Goal: Task Accomplishment & Management: Manage account settings

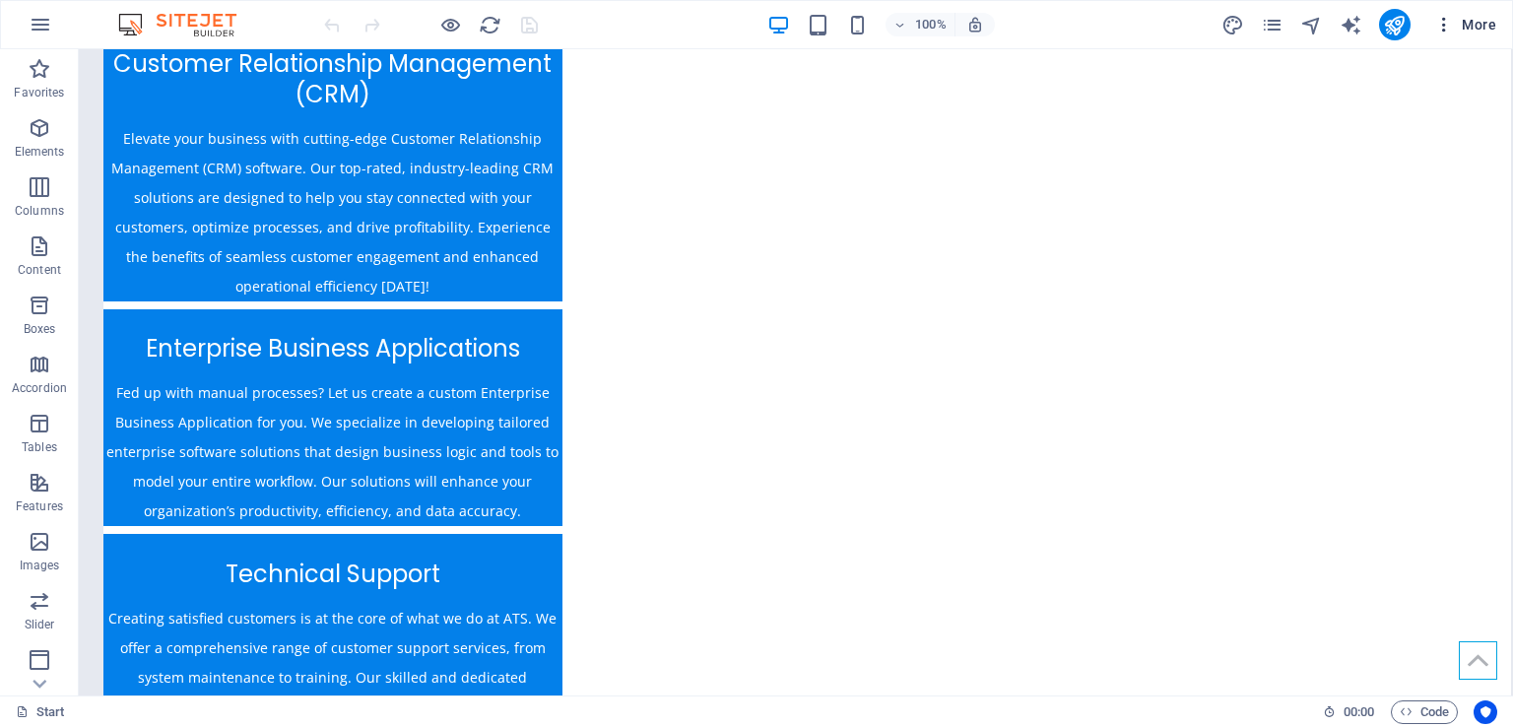
click at [1459, 27] on span "More" at bounding box center [1465, 25] width 62 height 20
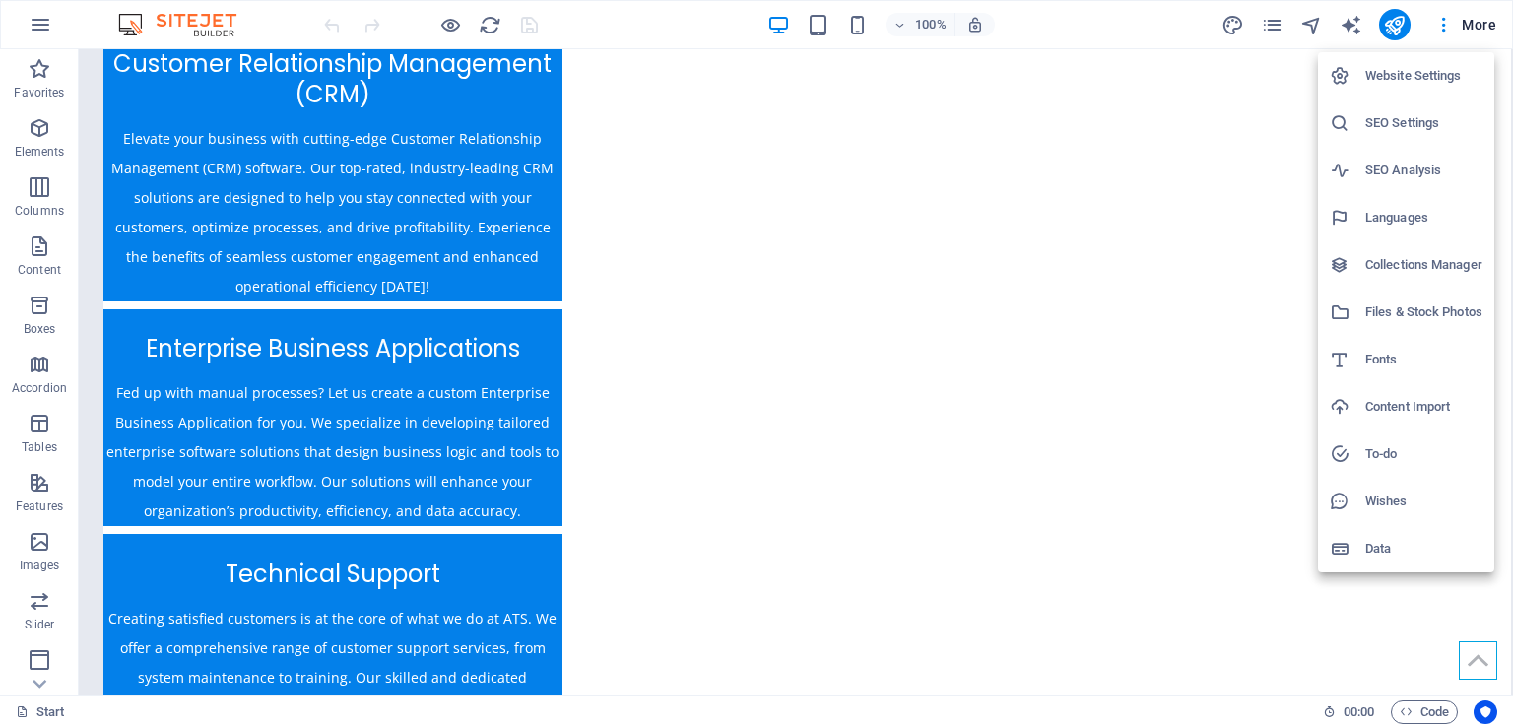
click at [1421, 129] on h6 "SEO Settings" at bounding box center [1423, 123] width 117 height 24
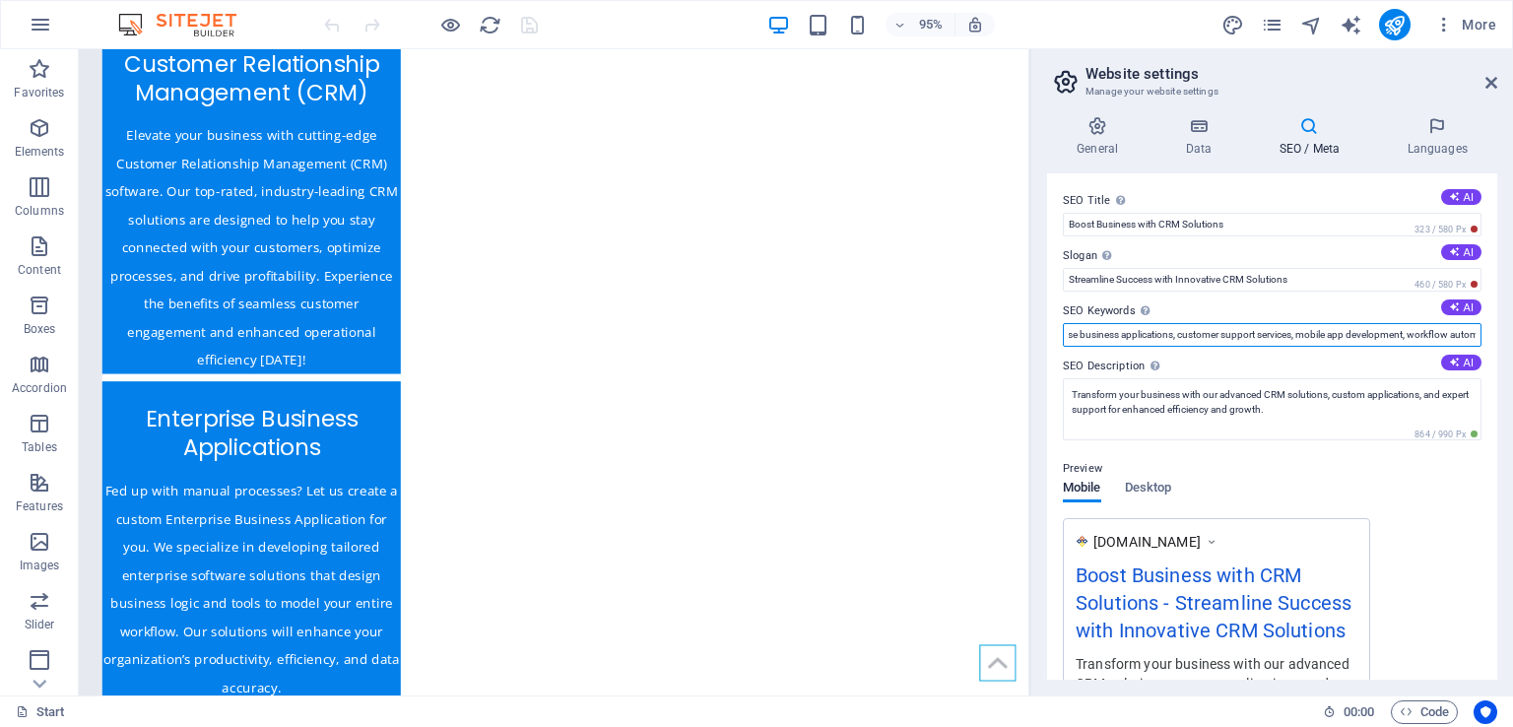
scroll to position [0, 342]
drag, startPoint x: 1124, startPoint y: 327, endPoint x: 1512, endPoint y: 336, distance: 388.2
click at [1512, 336] on div "General Data SEO / Meta Languages Website name atrixtechnology.ae Logo Drag fil…" at bounding box center [1272, 397] width 482 height 595
click at [1466, 305] on button "AI" at bounding box center [1461, 307] width 40 height 16
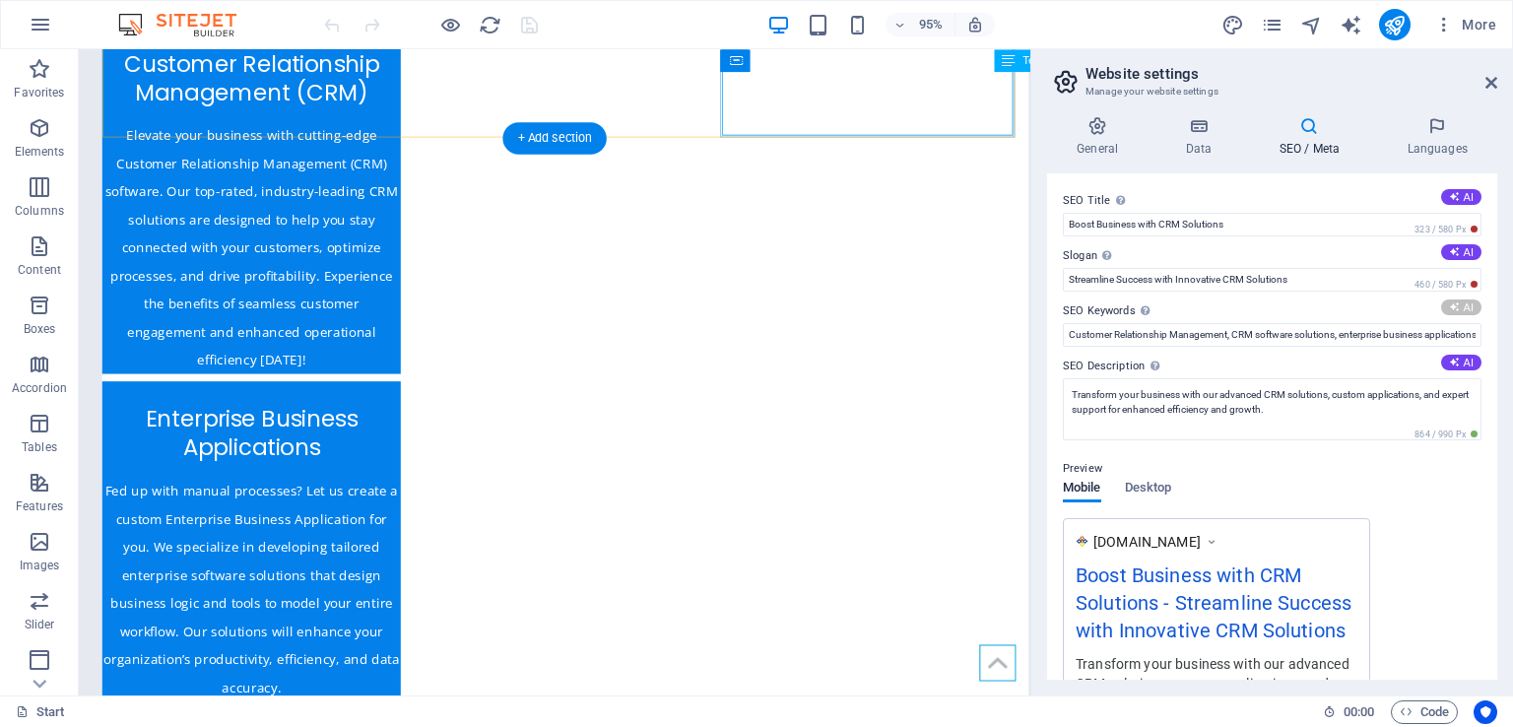
type input "Customer Relationship Management, CRM software solutions, Enterprise Business A…"
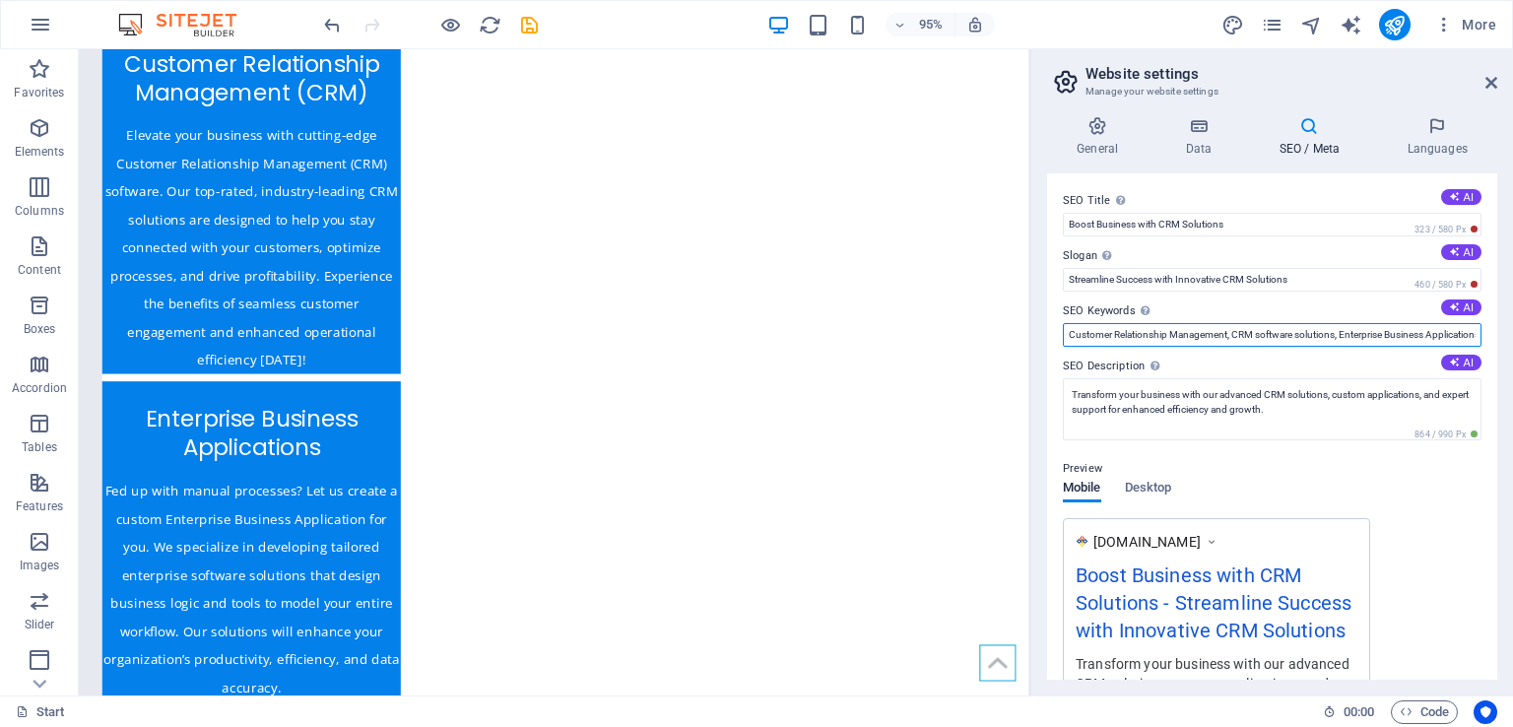
click at [1071, 341] on input "Customer Relationship Management, CRM software solutions, Enterprise Business A…" at bounding box center [1272, 335] width 419 height 24
drag, startPoint x: 1067, startPoint y: 340, endPoint x: 1512, endPoint y: 320, distance: 445.6
click at [1512, 320] on div "General Data SEO / Meta Languages Website name atrixtechnology.ae Logo Drag fil…" at bounding box center [1272, 397] width 482 height 595
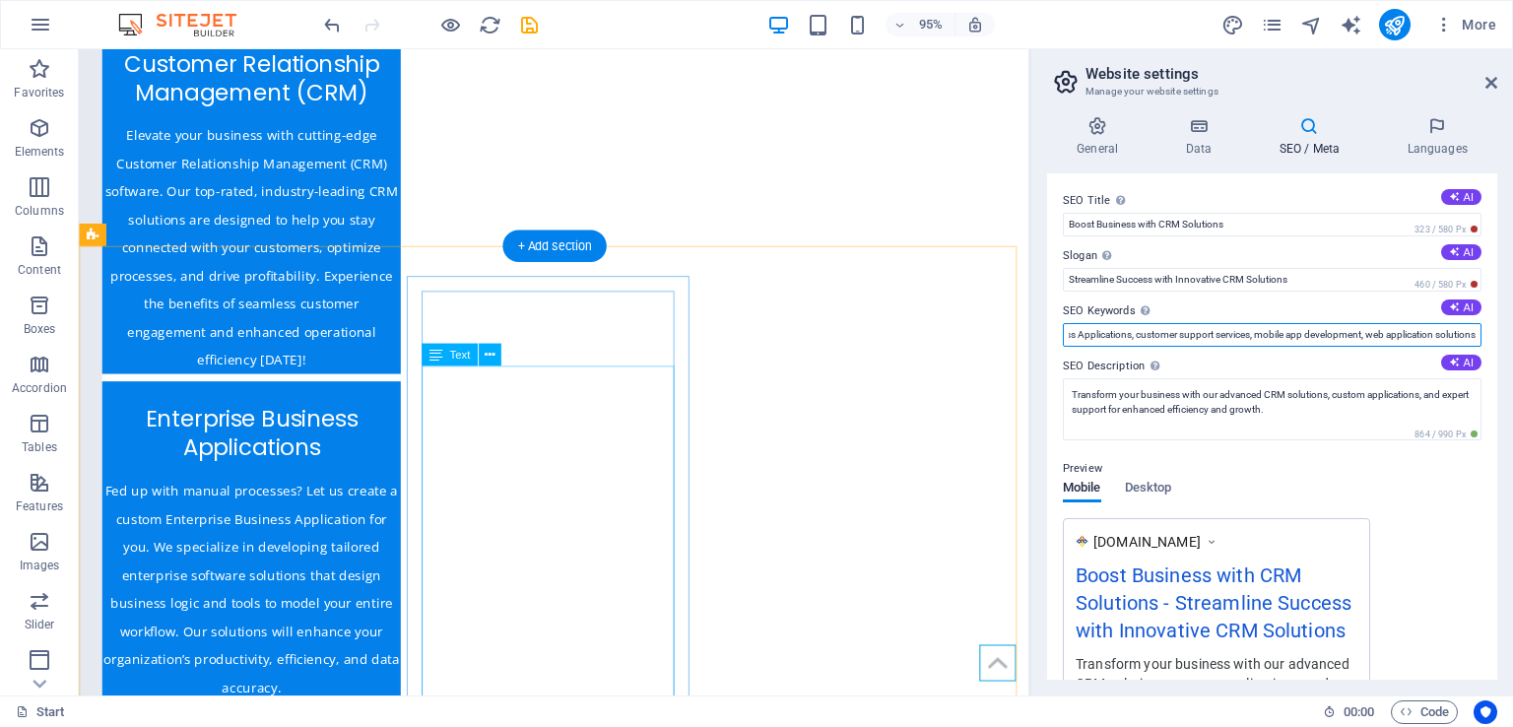
scroll to position [0, 0]
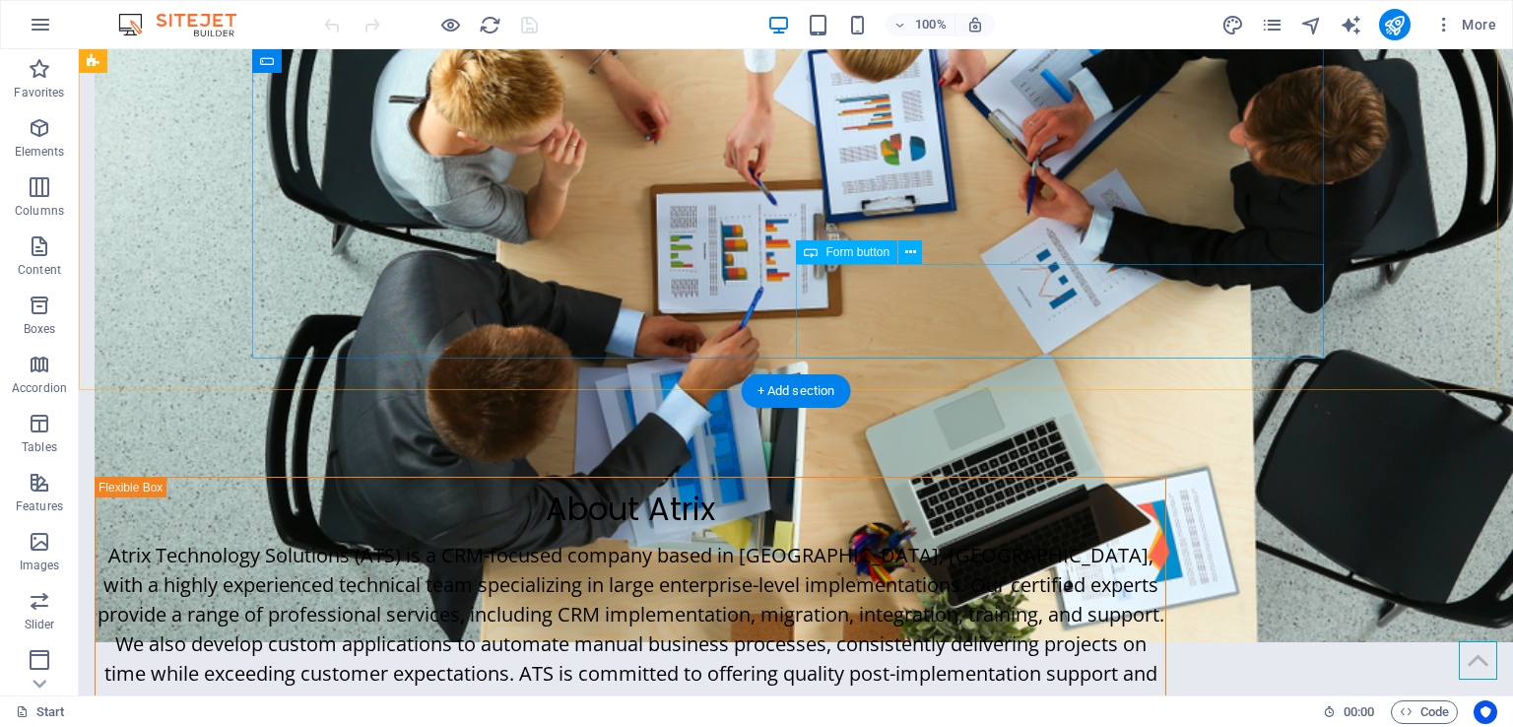
scroll to position [4300, 0]
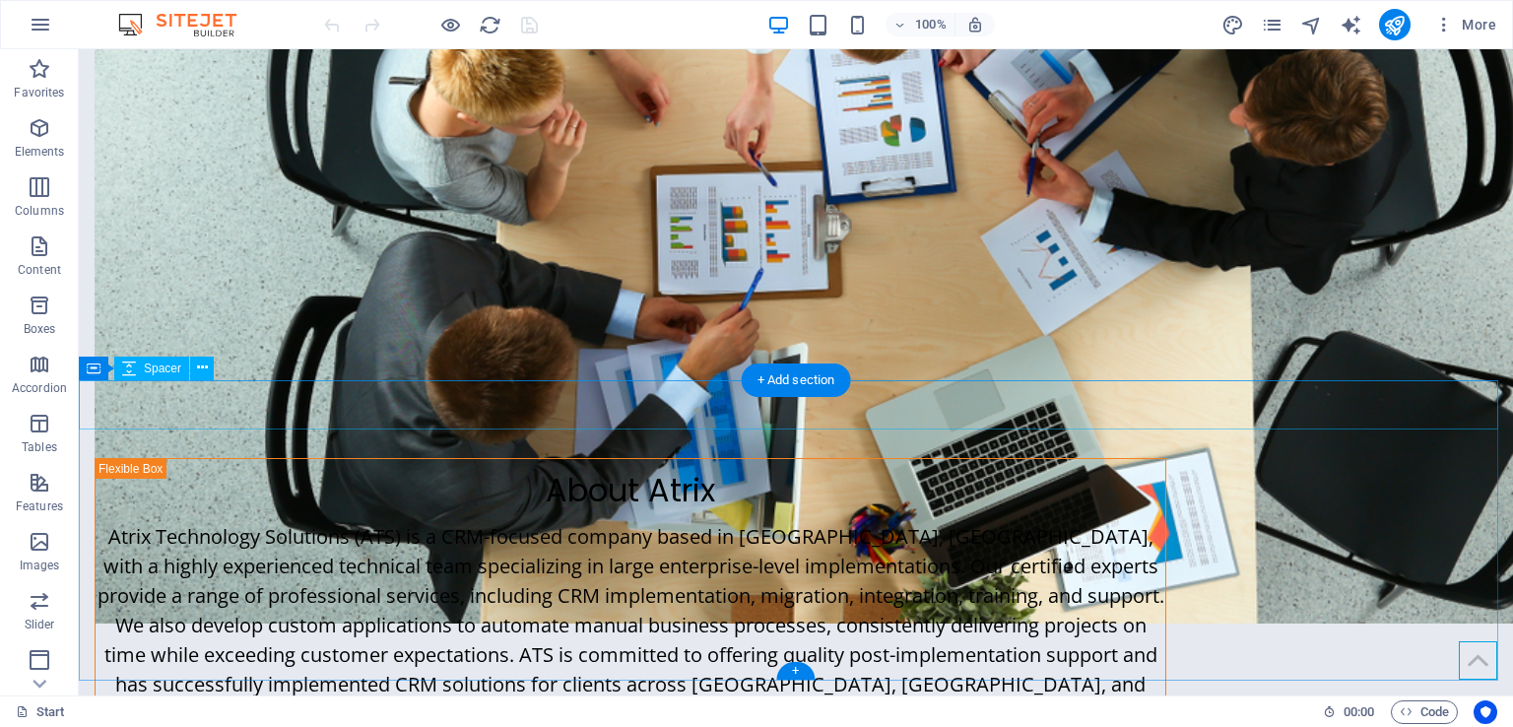
drag, startPoint x: 1075, startPoint y: 312, endPoint x: 1020, endPoint y: 391, distance: 95.6
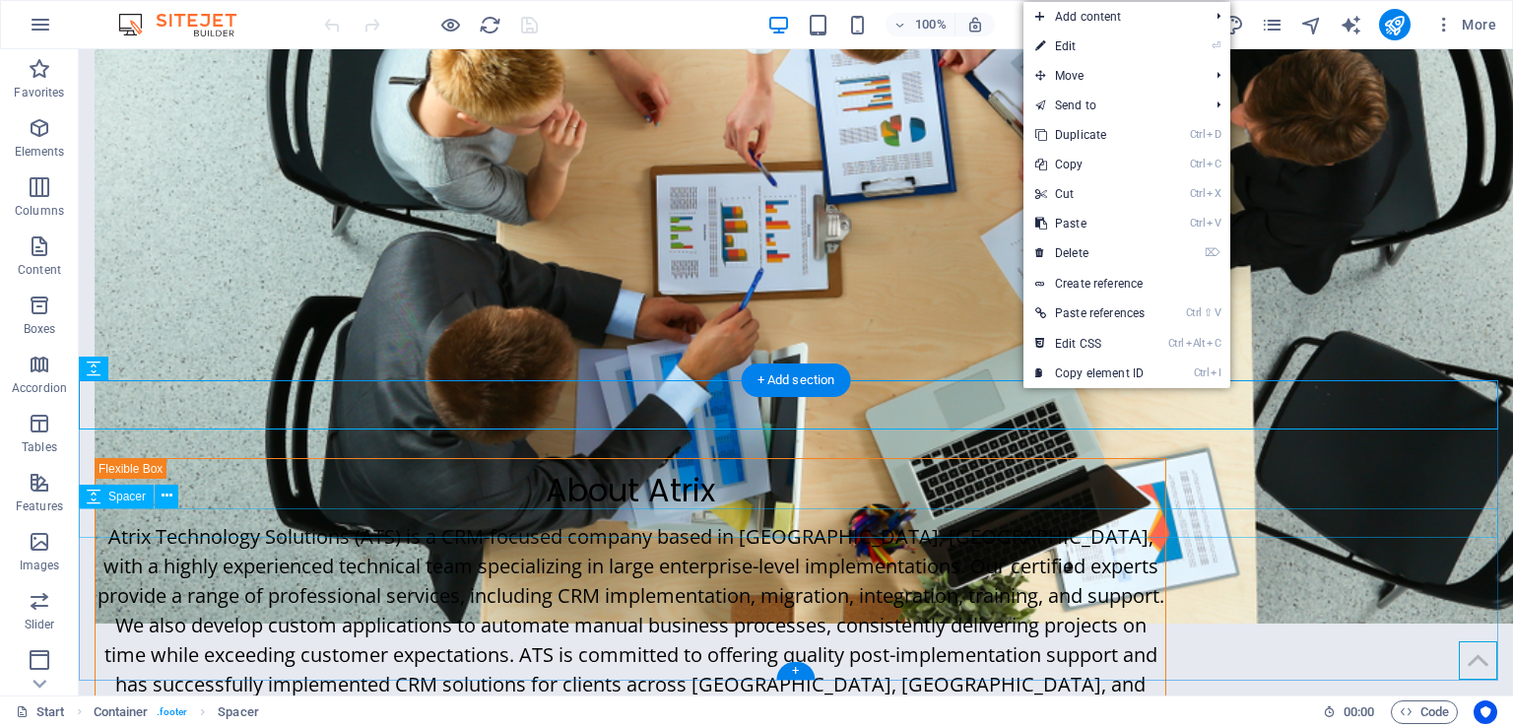
drag, startPoint x: 1012, startPoint y: 388, endPoint x: 652, endPoint y: 515, distance: 381.3
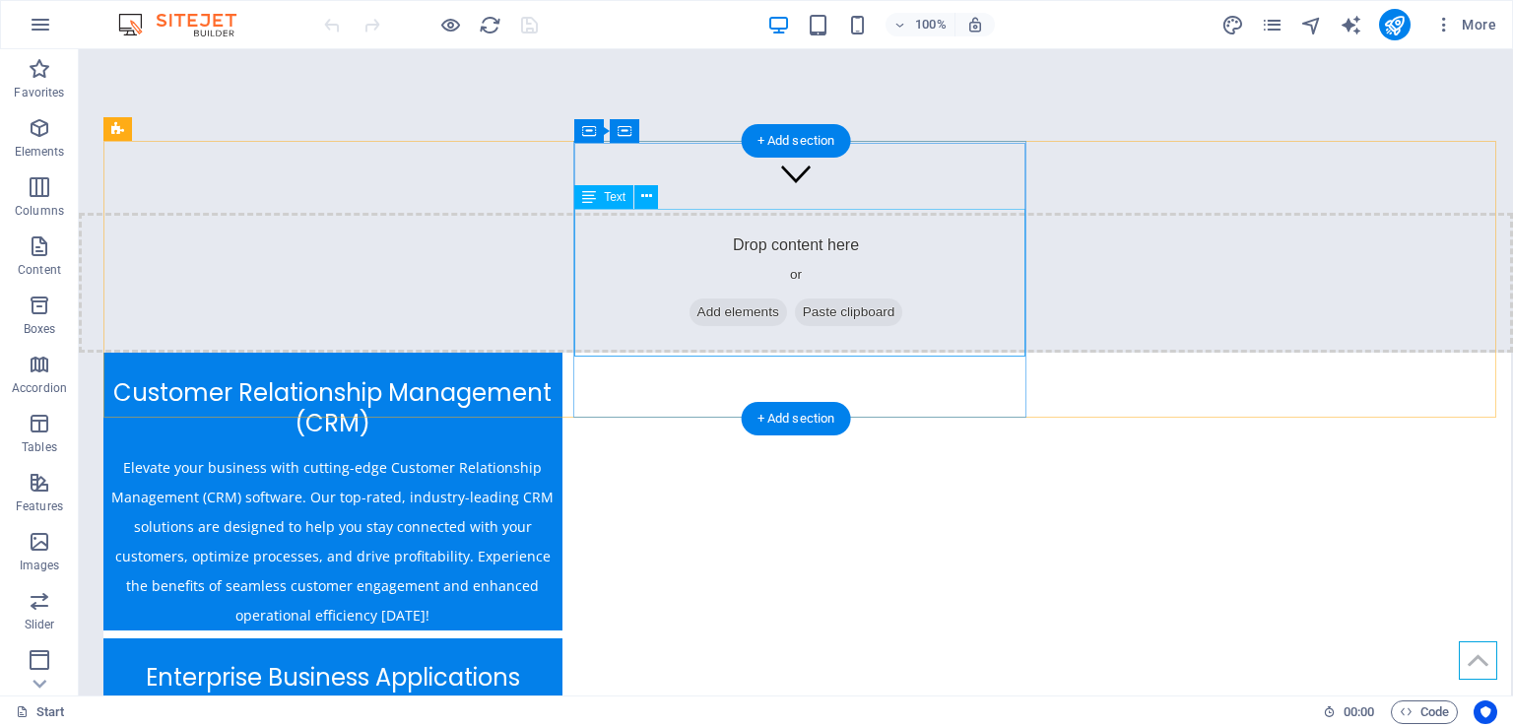
scroll to position [0, 0]
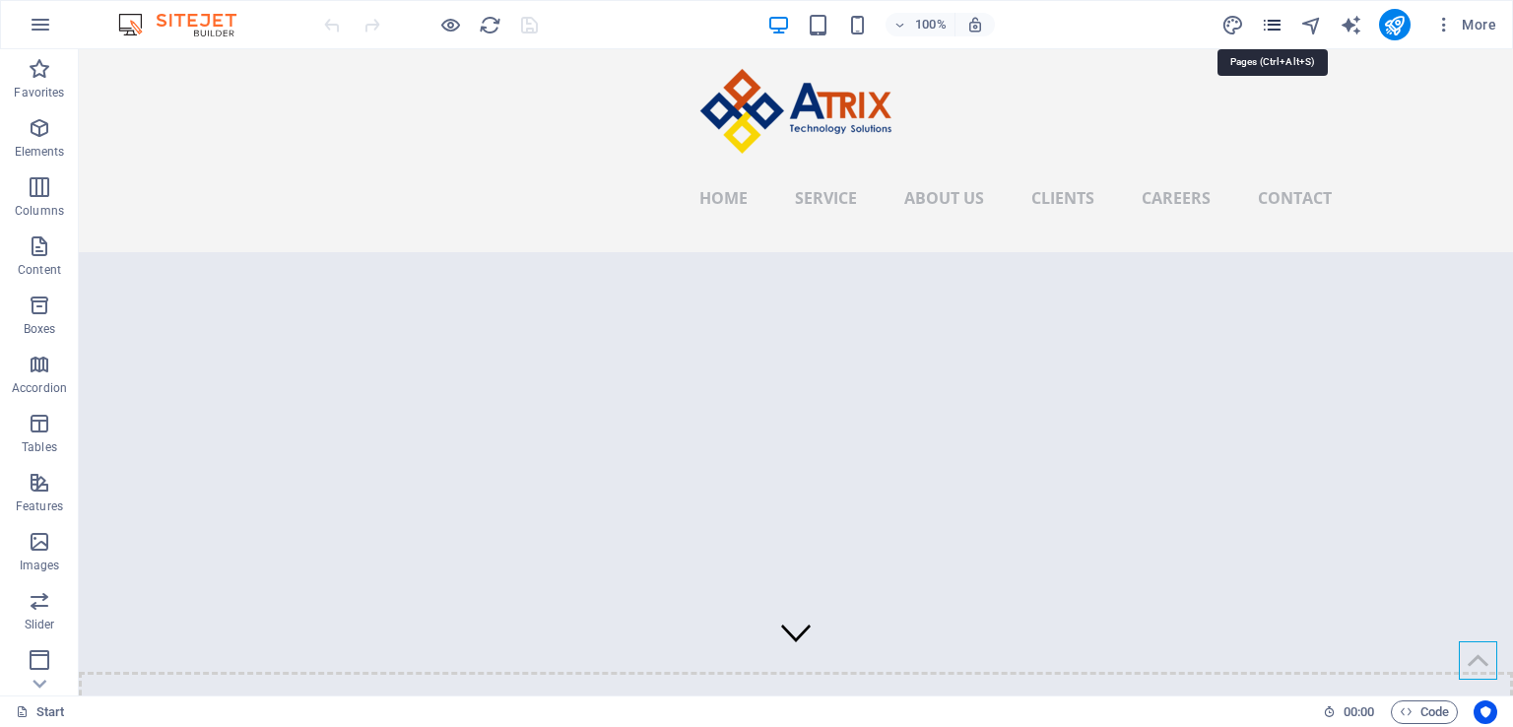
click at [1275, 28] on icon "pages" at bounding box center [1272, 25] width 23 height 23
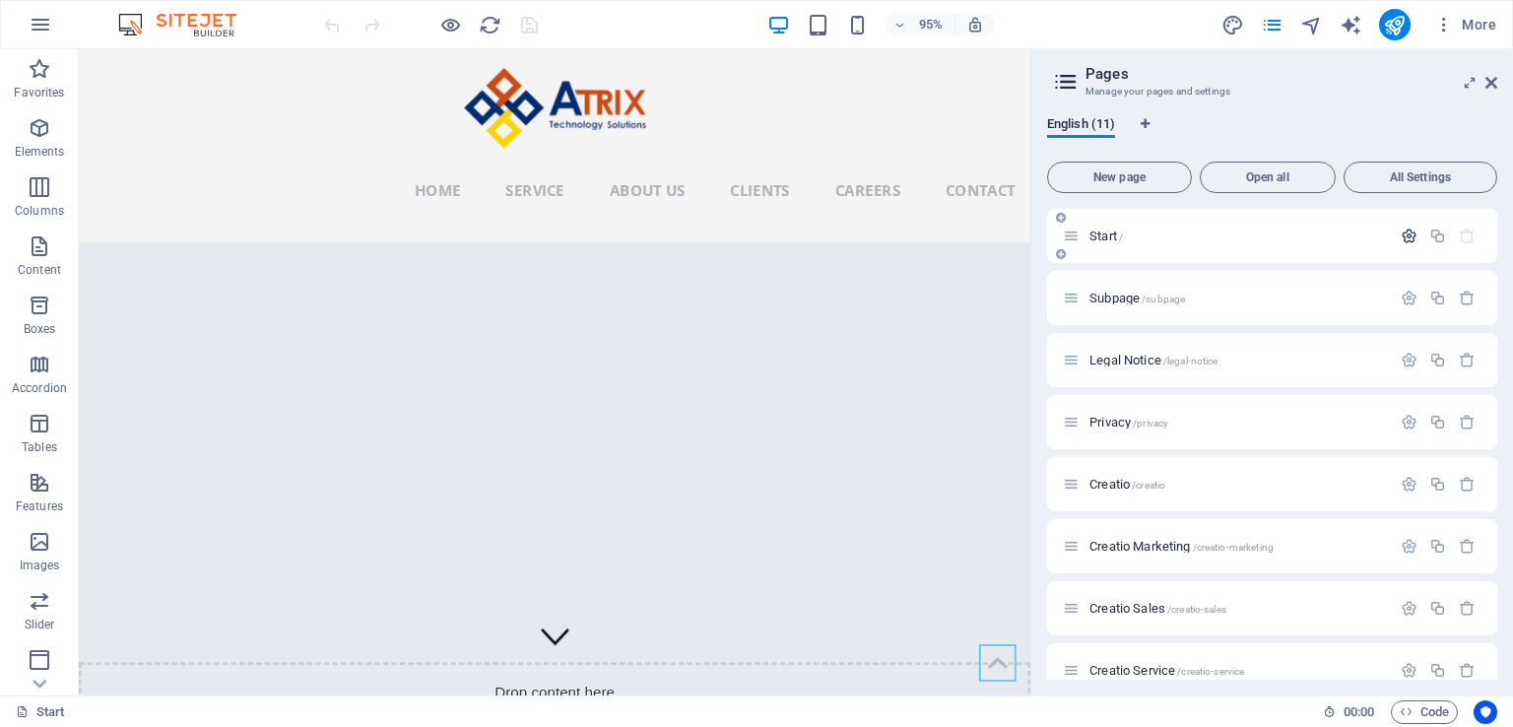
click at [1406, 232] on icon "button" at bounding box center [1409, 236] width 17 height 17
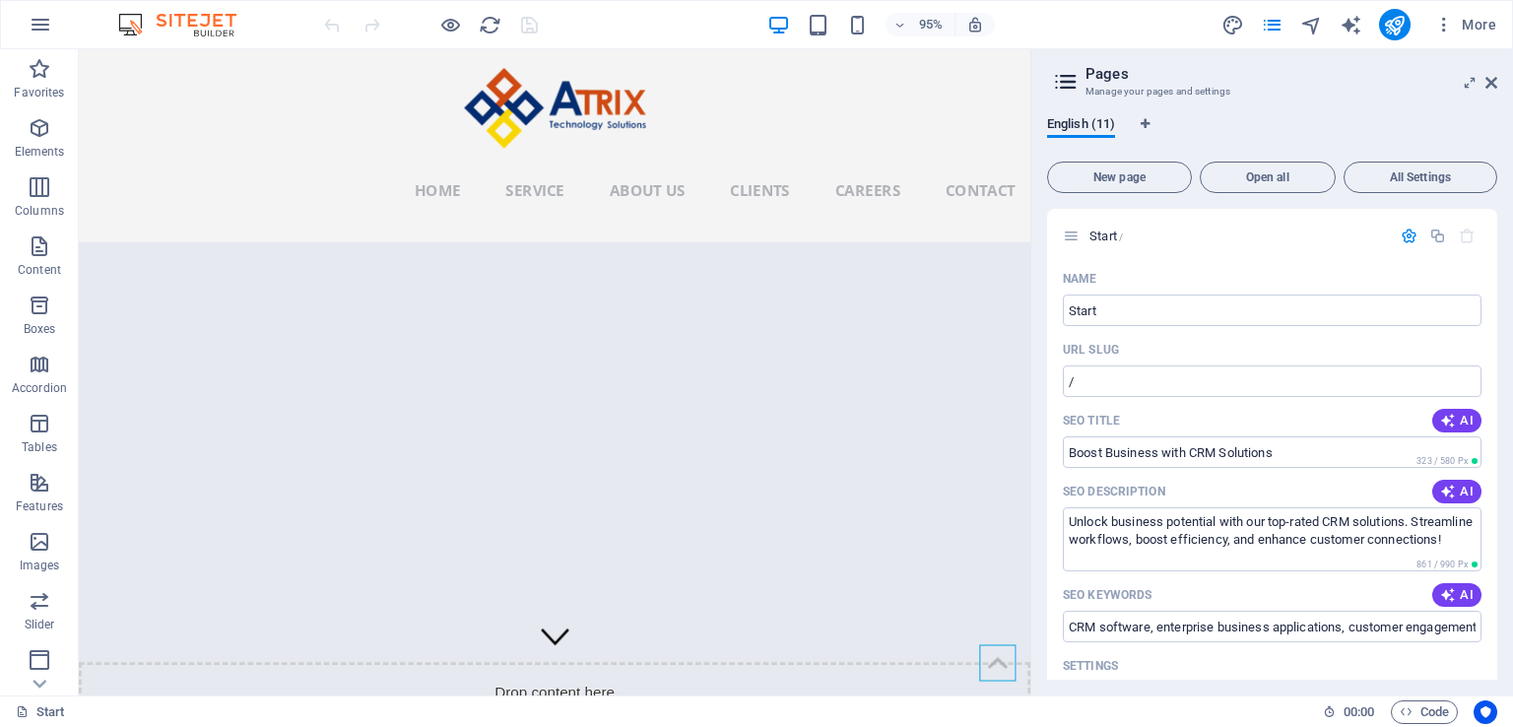
drag, startPoint x: 1375, startPoint y: 297, endPoint x: 1078, endPoint y: 328, distance: 299.0
click at [1446, 25] on icon "button" at bounding box center [1444, 25] width 20 height 20
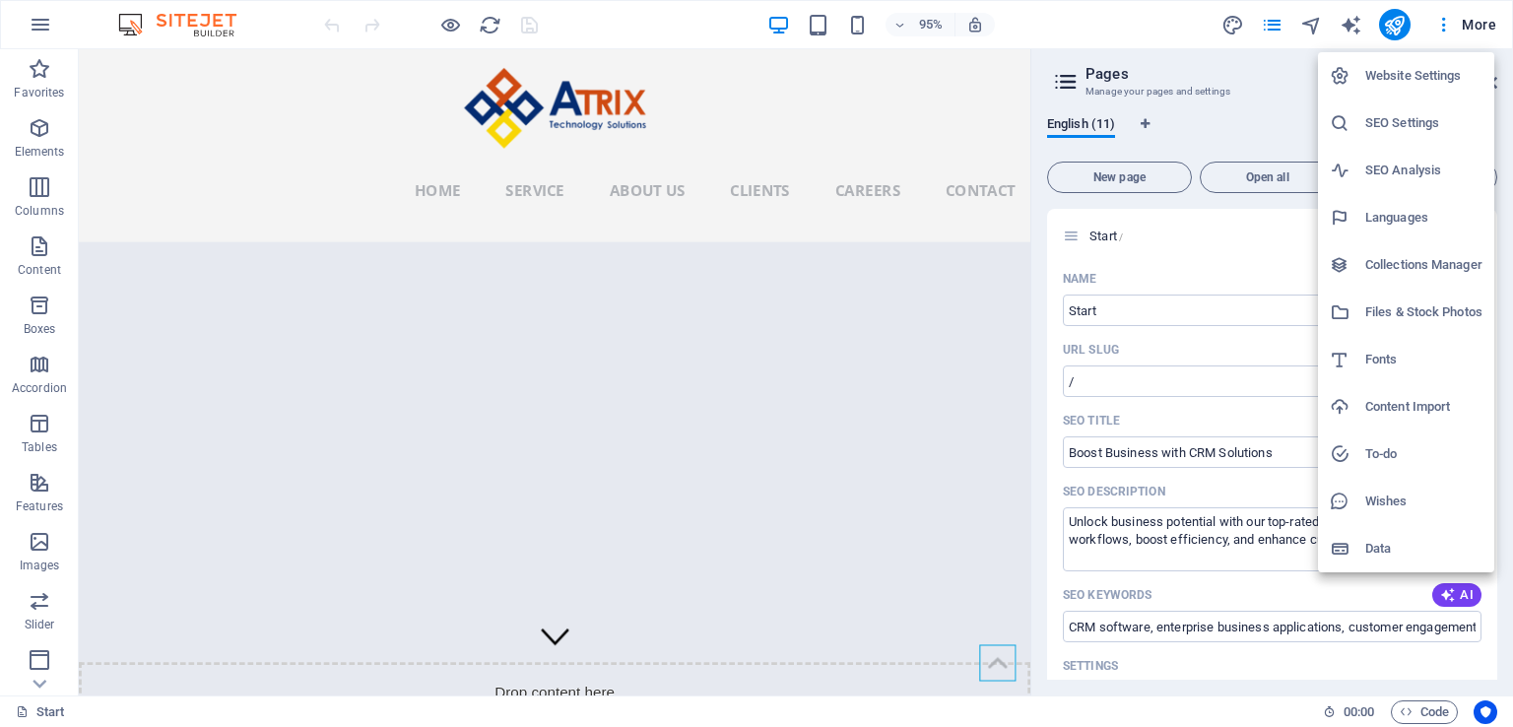
click at [1429, 76] on h6 "Website Settings" at bounding box center [1423, 76] width 117 height 24
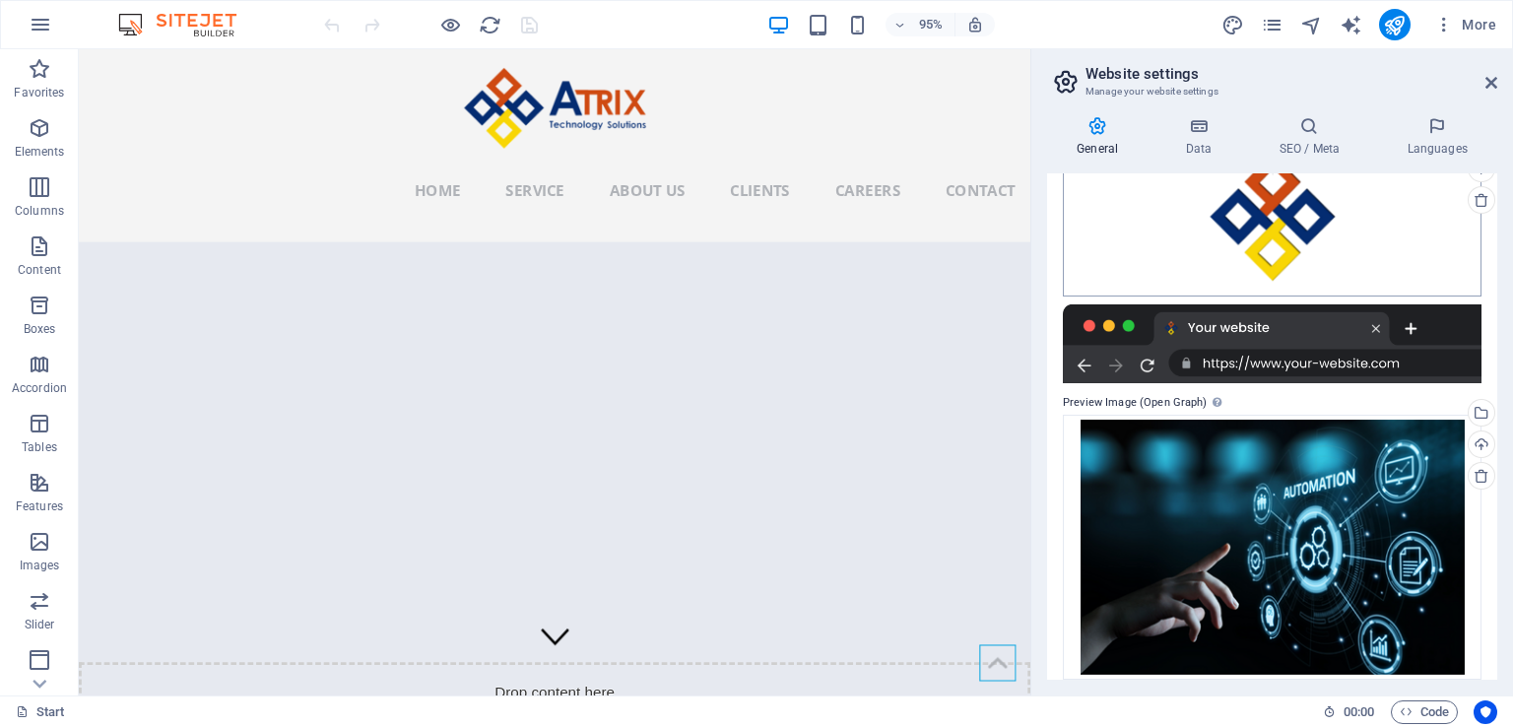
scroll to position [256, 0]
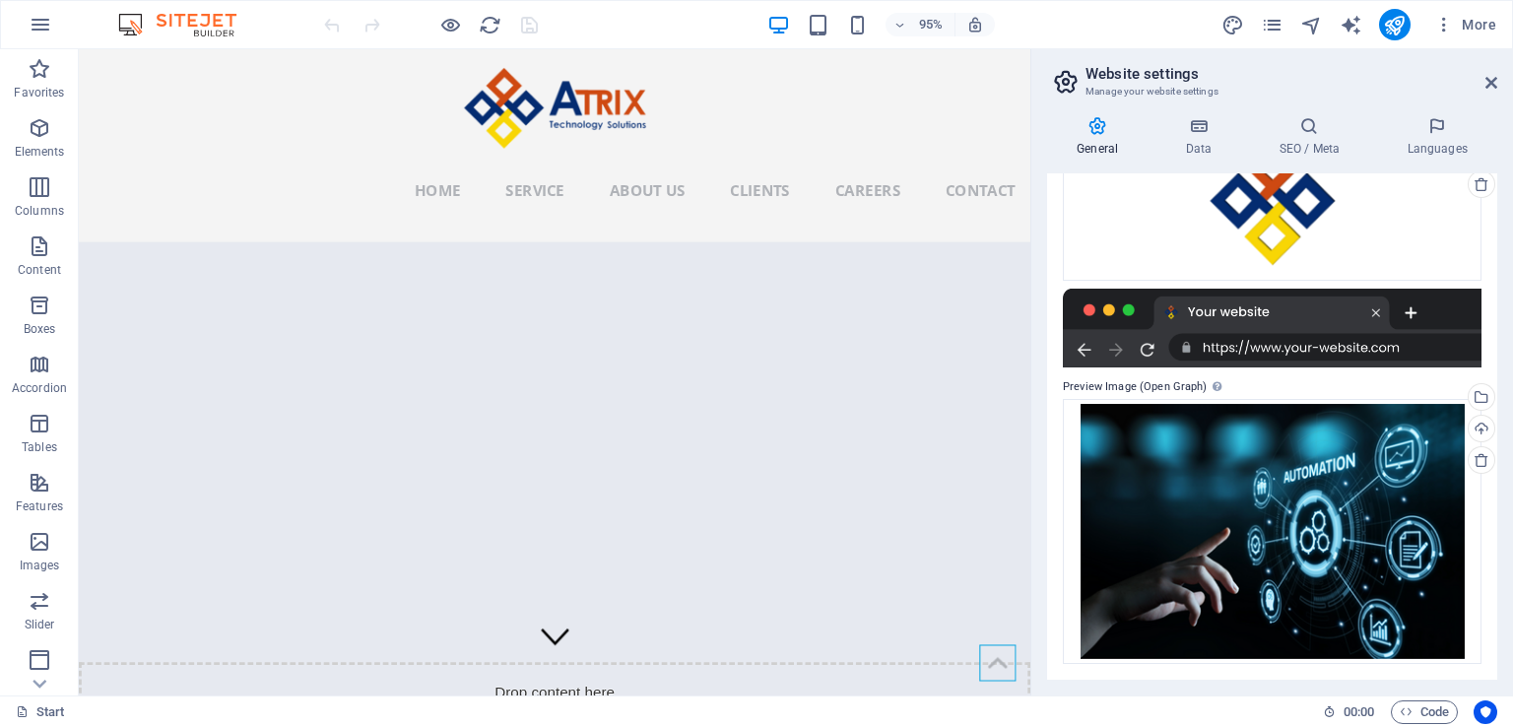
click at [1247, 348] on div at bounding box center [1272, 328] width 419 height 79
click at [1277, 316] on div at bounding box center [1272, 328] width 419 height 79
click at [1415, 701] on span "Code" at bounding box center [1424, 712] width 49 height 24
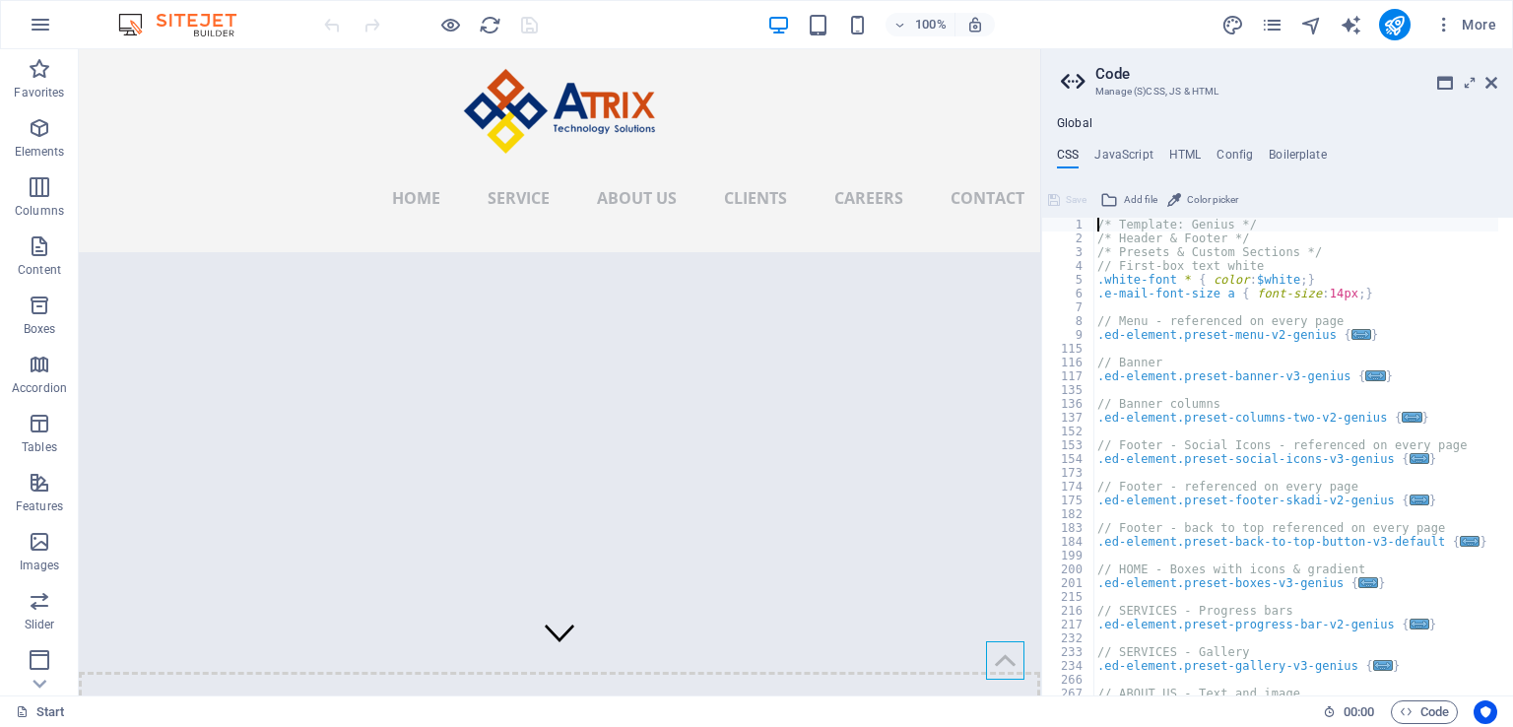
scroll to position [0, 0]
click at [1186, 151] on h4 "HTML" at bounding box center [1185, 159] width 33 height 22
type textarea "{{content}}"
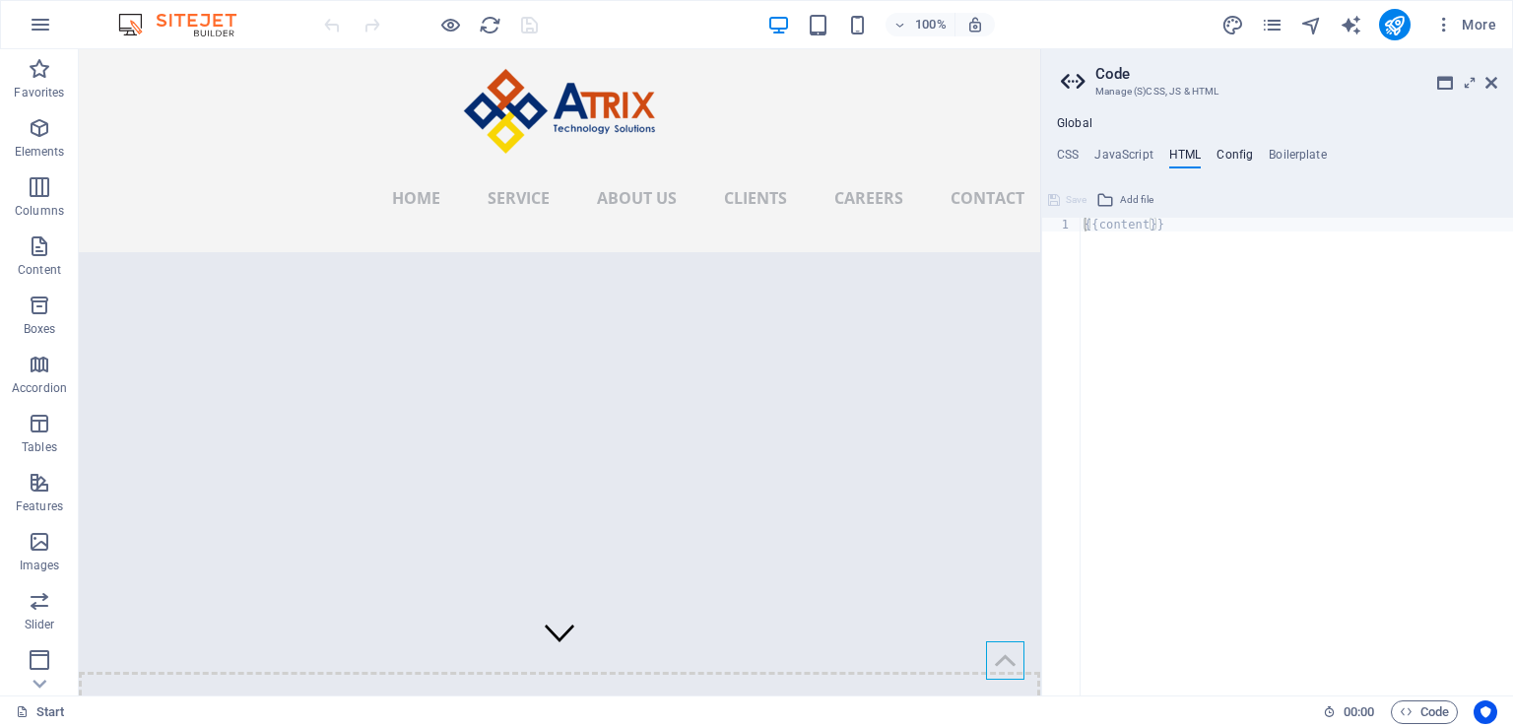
click at [1222, 153] on h4 "Config" at bounding box center [1234, 159] width 36 height 22
type textarea "$color-background: #E6E9F0;"
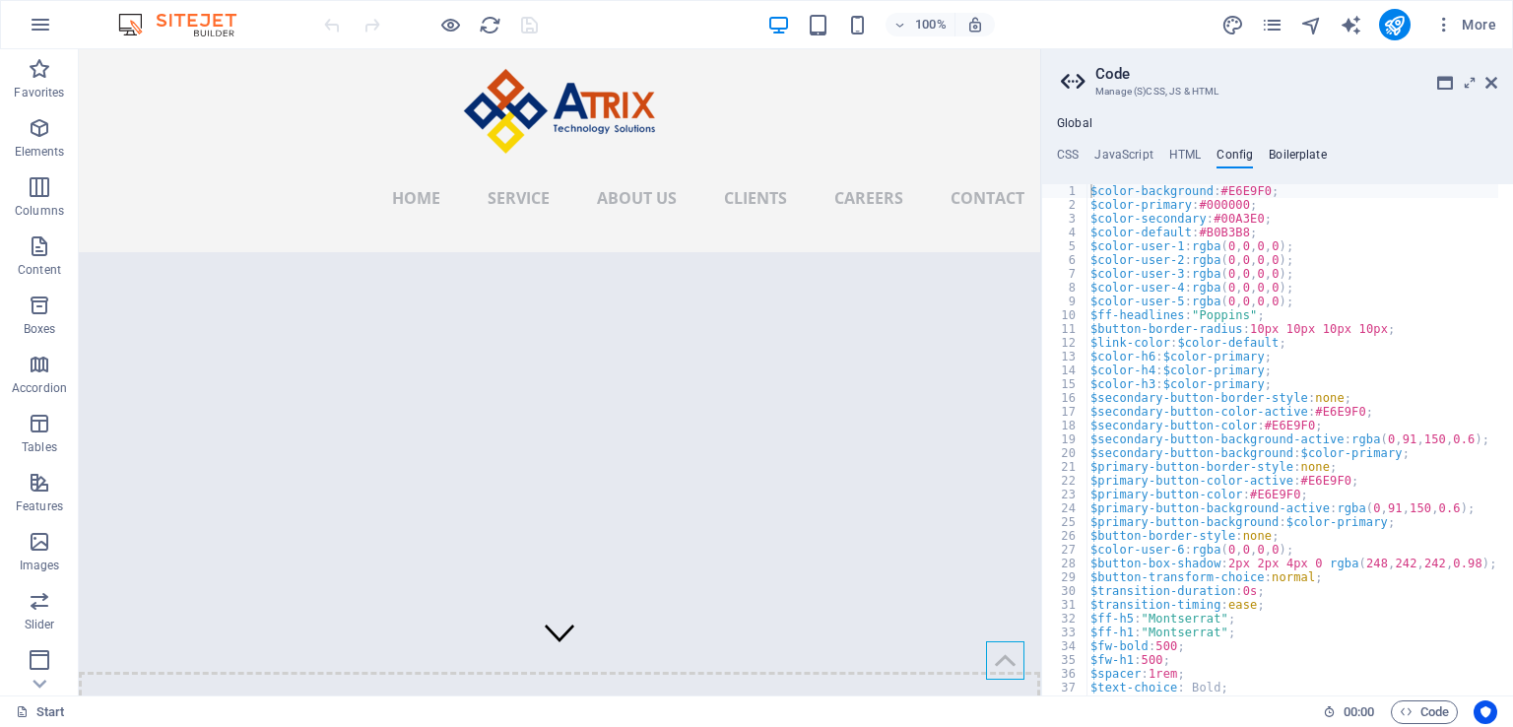
click at [1283, 155] on h4 "Boilerplate" at bounding box center [1298, 159] width 58 height 22
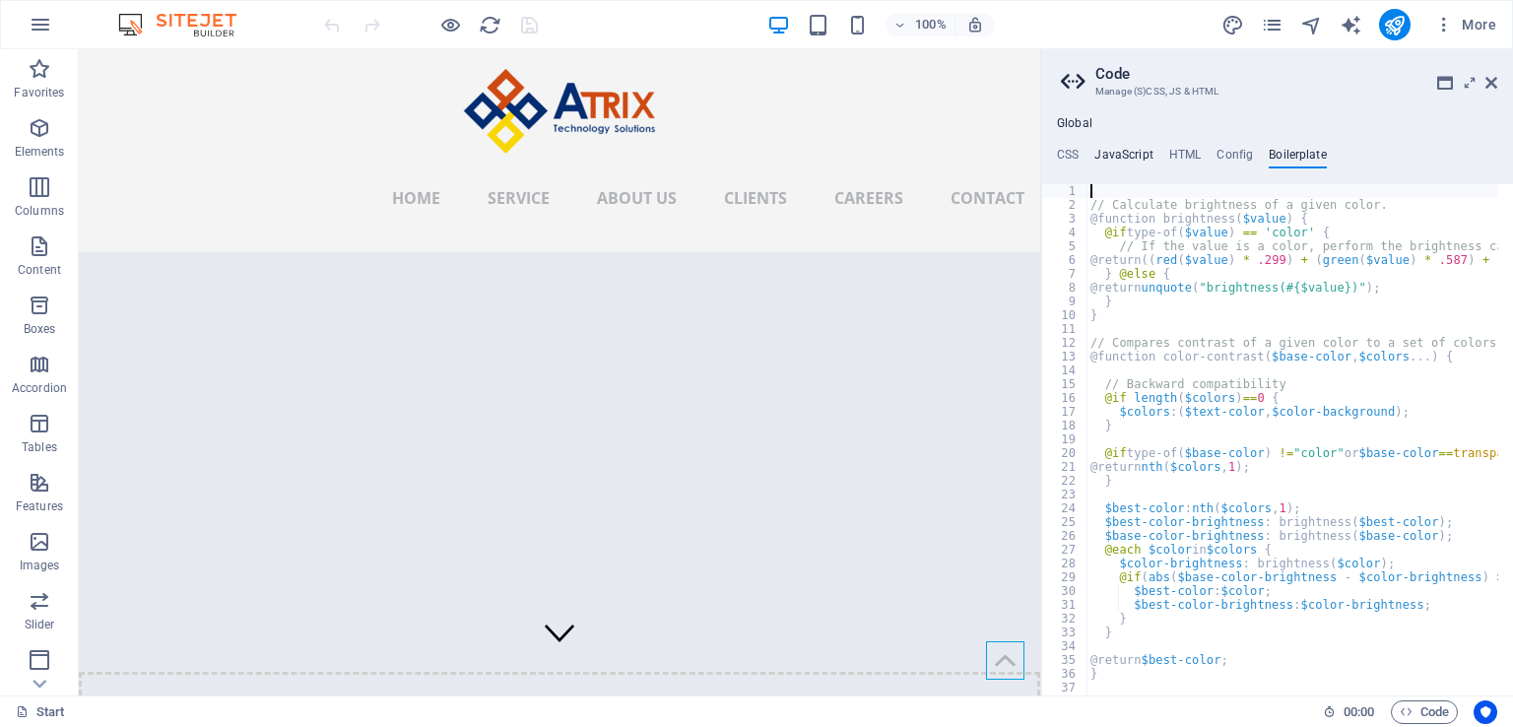
click at [1129, 154] on h4 "JavaScript" at bounding box center [1123, 159] width 58 height 22
type textarea "<!DOCTYPE html>"
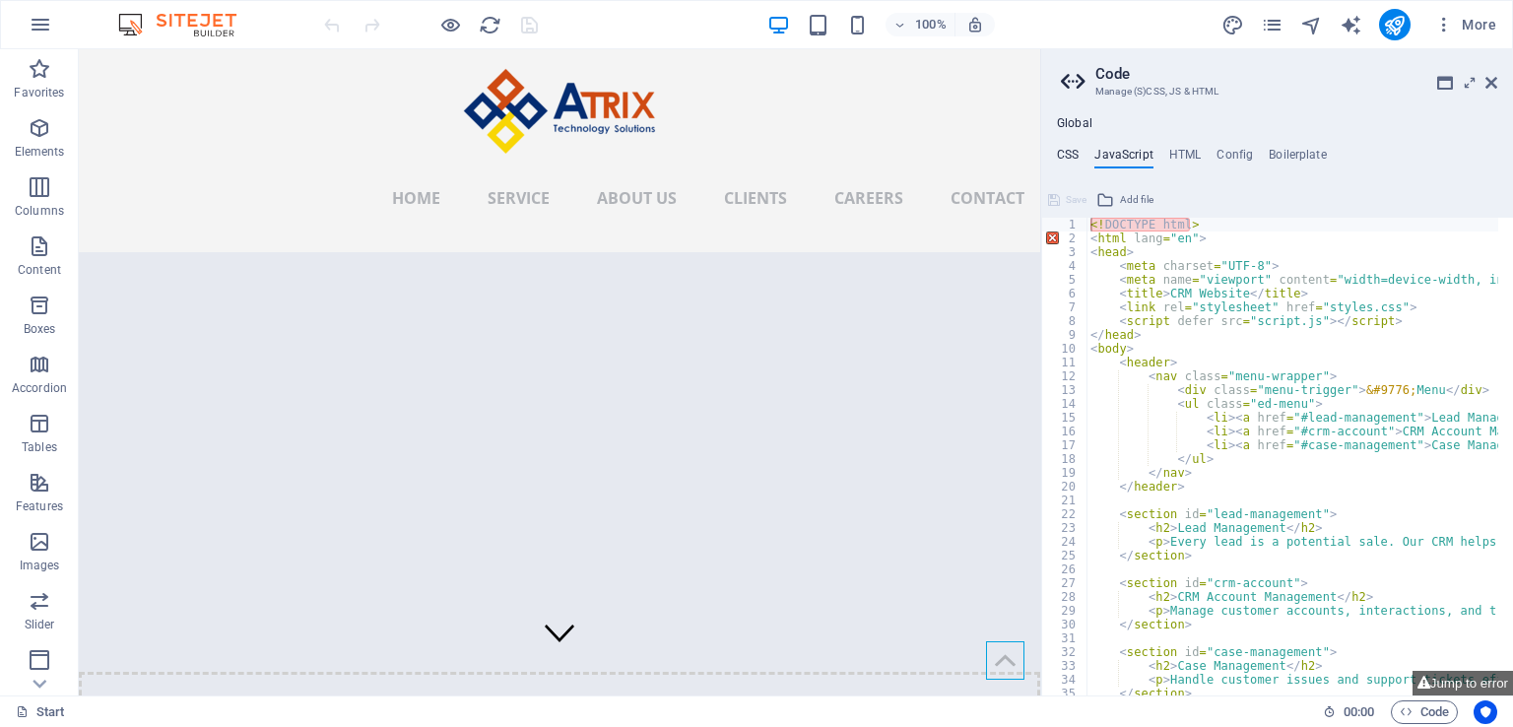
click at [1065, 157] on h4 "CSS" at bounding box center [1068, 159] width 22 height 22
